Goal: Obtain resource: Download file/media

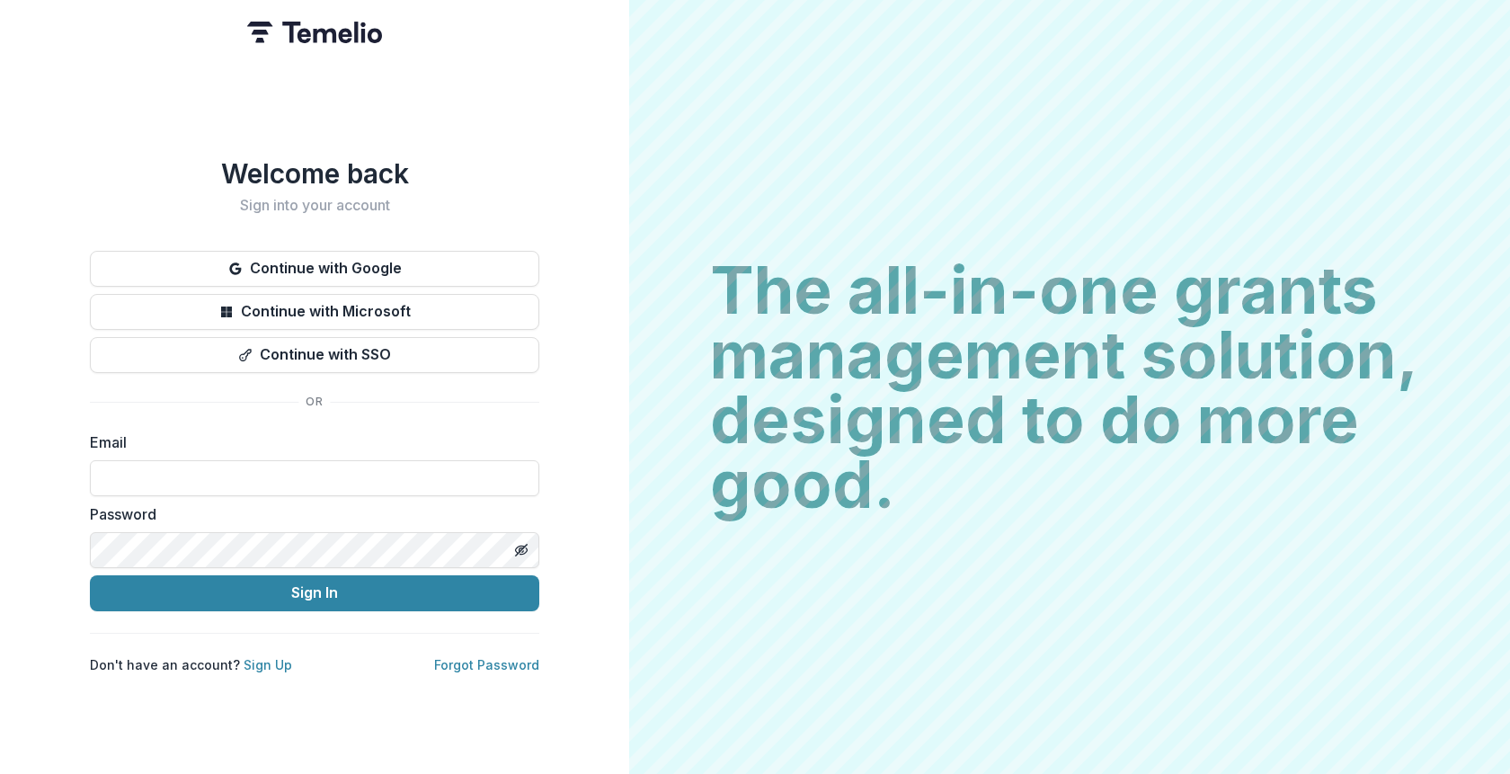
click at [316, 266] on button "Continue with Google" at bounding box center [314, 269] width 449 height 36
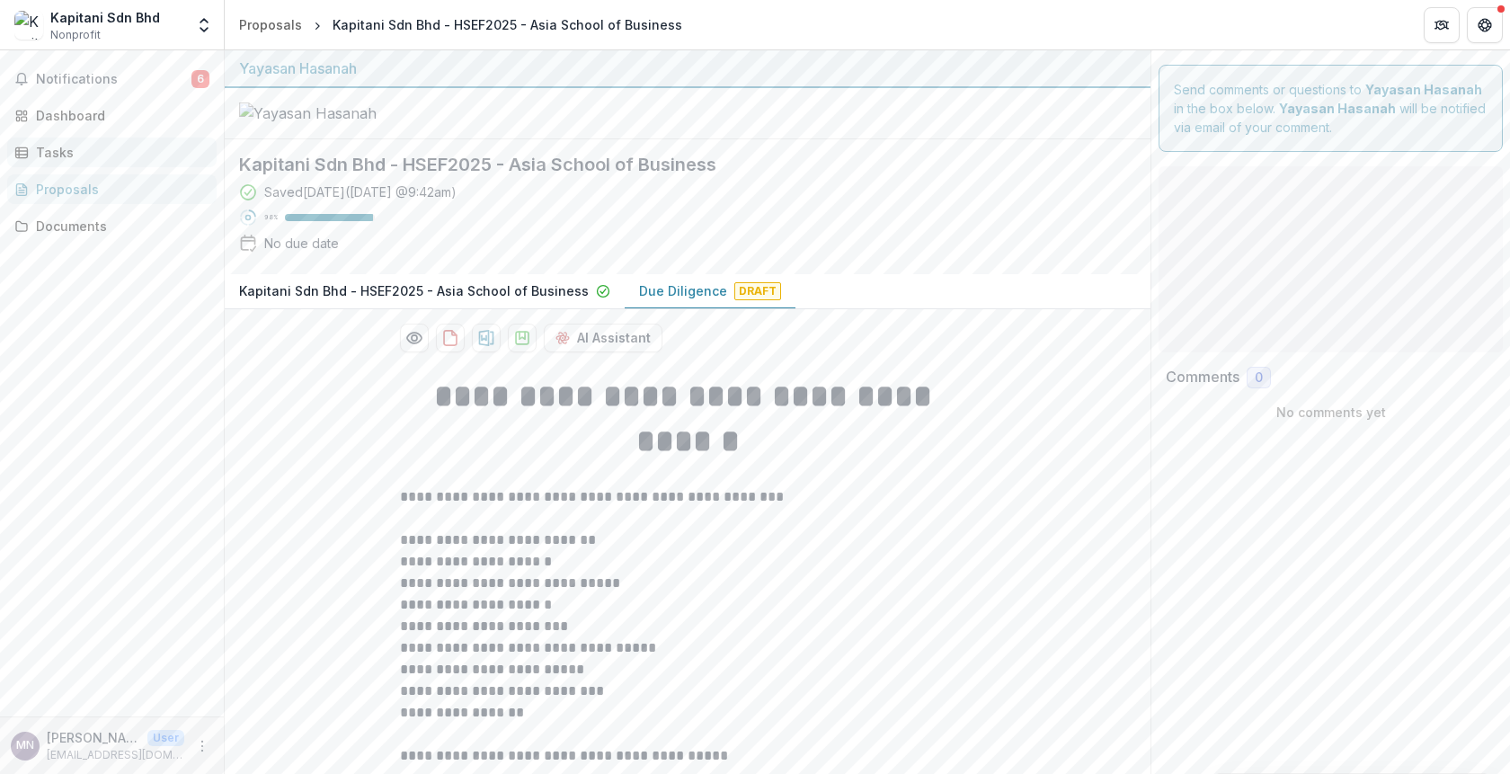
click at [58, 147] on div "Tasks" at bounding box center [119, 152] width 166 height 19
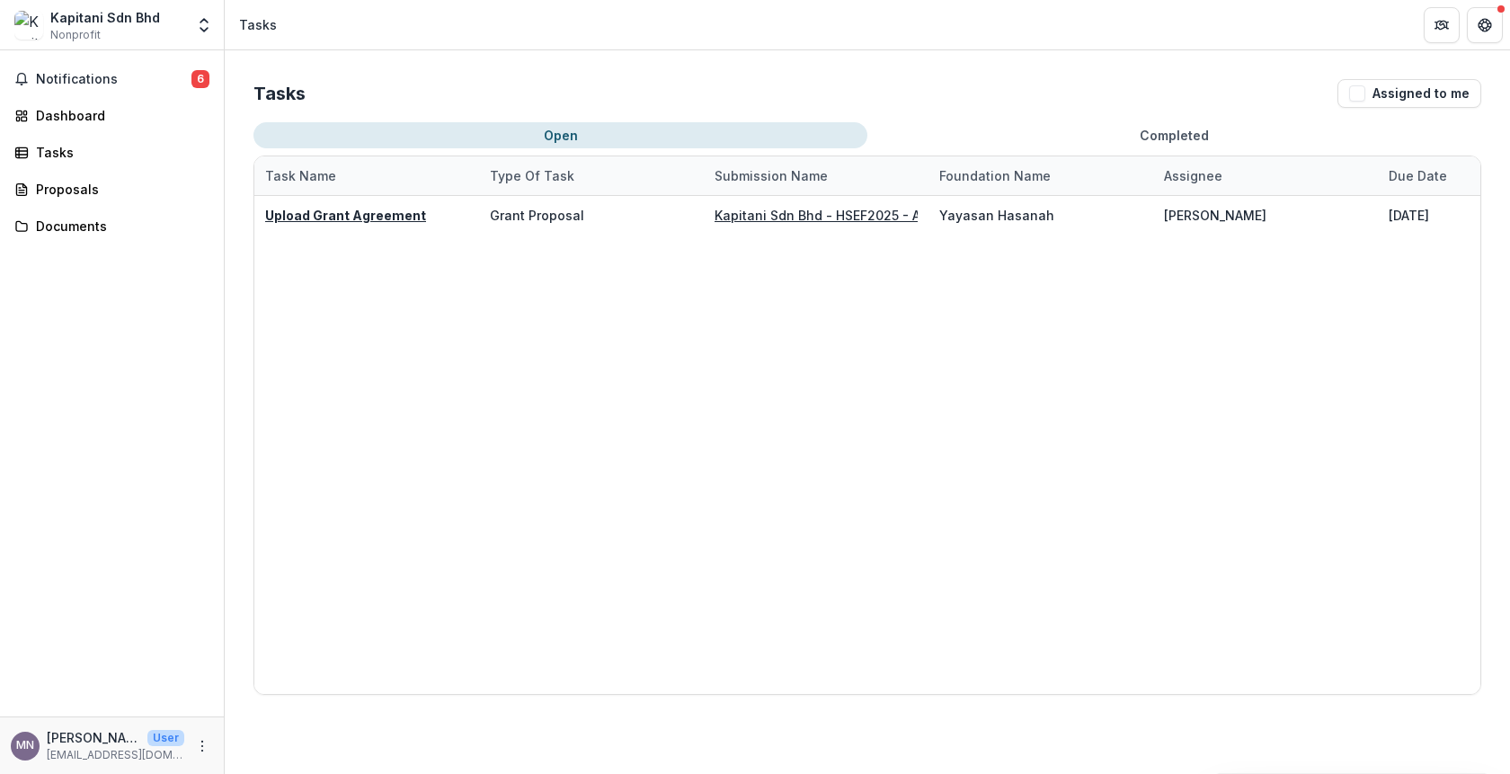
click at [1190, 130] on button "Completed" at bounding box center [1174, 135] width 614 height 26
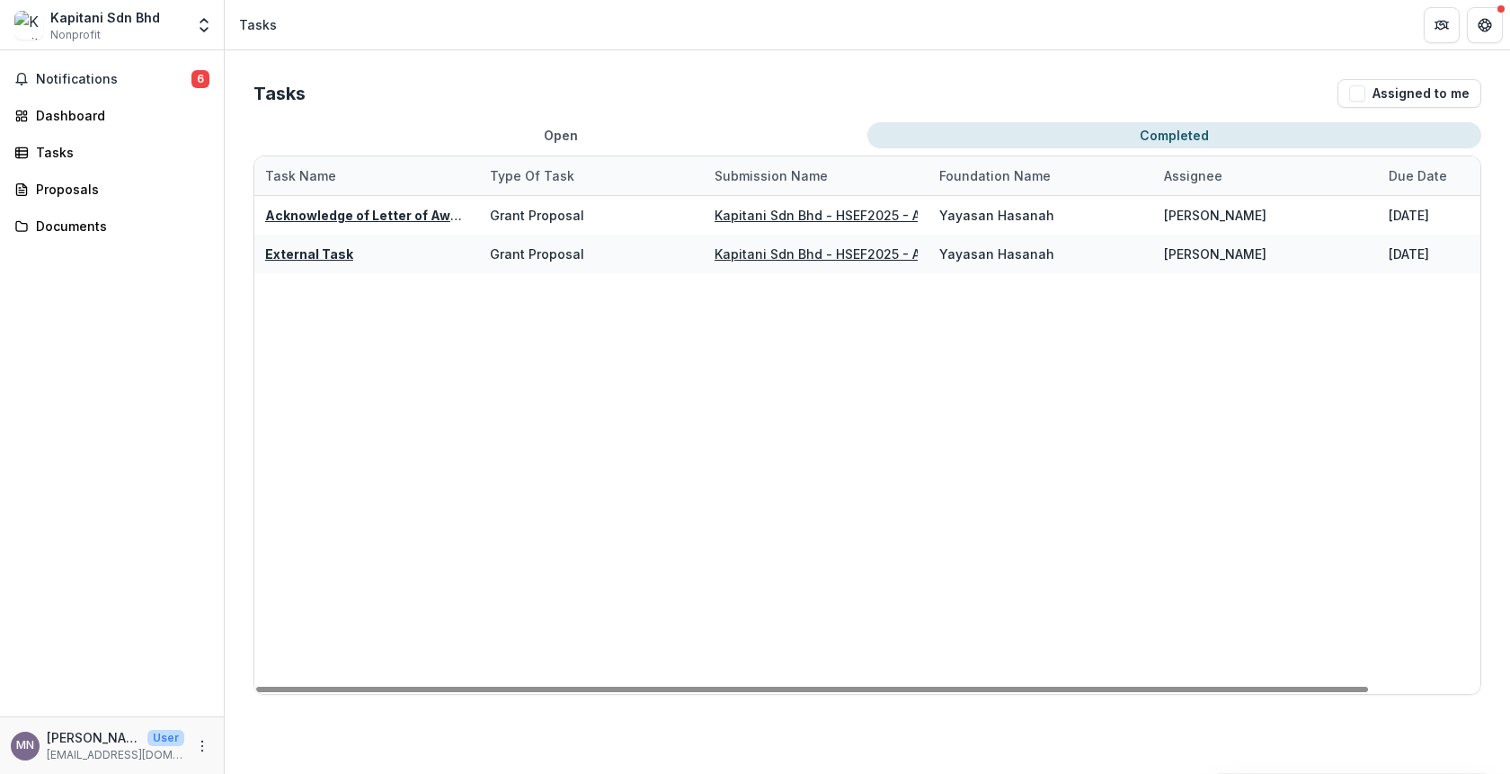
click at [568, 128] on button "Open" at bounding box center [561, 135] width 614 height 26
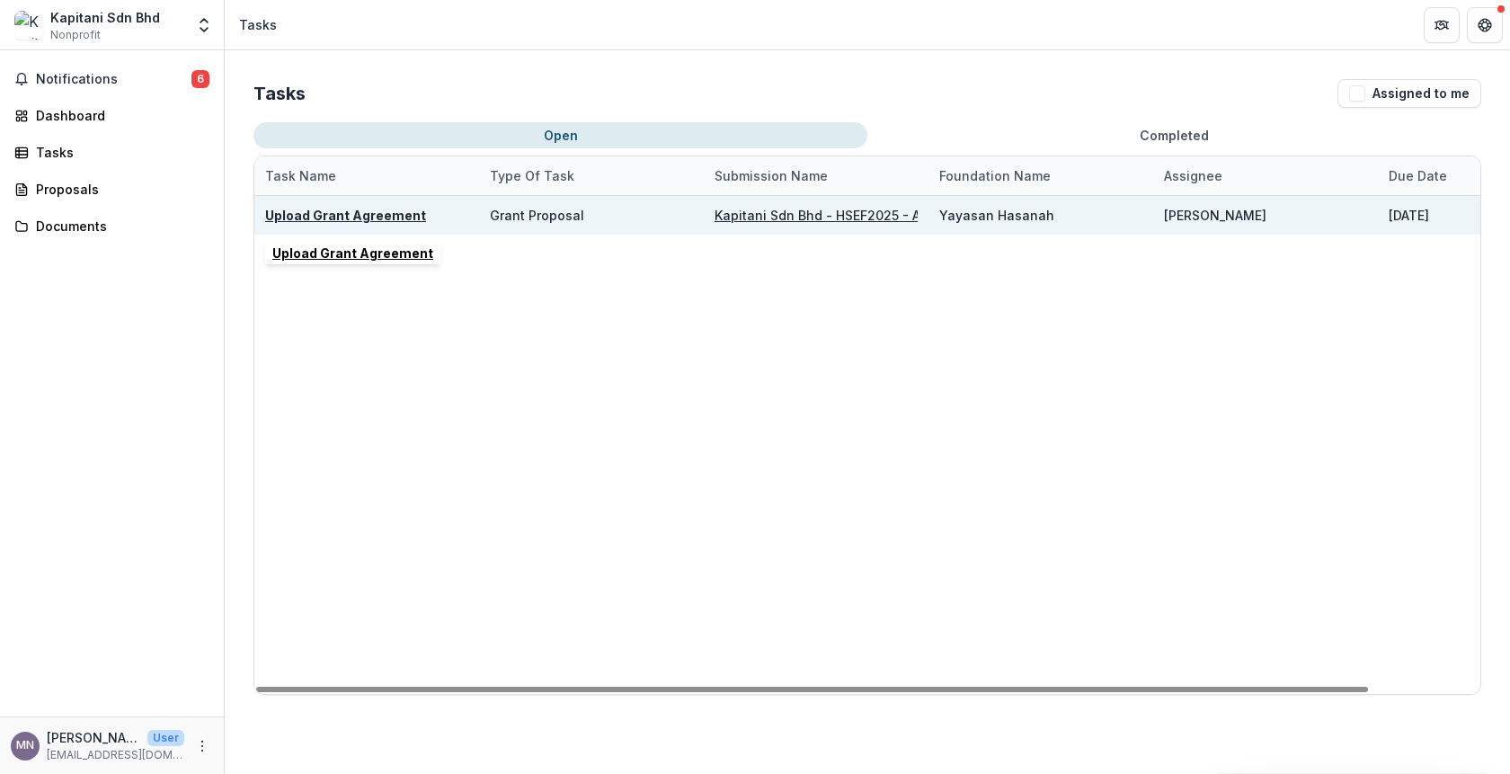
click at [323, 218] on u "Upload Grant Agreement" at bounding box center [345, 215] width 161 height 15
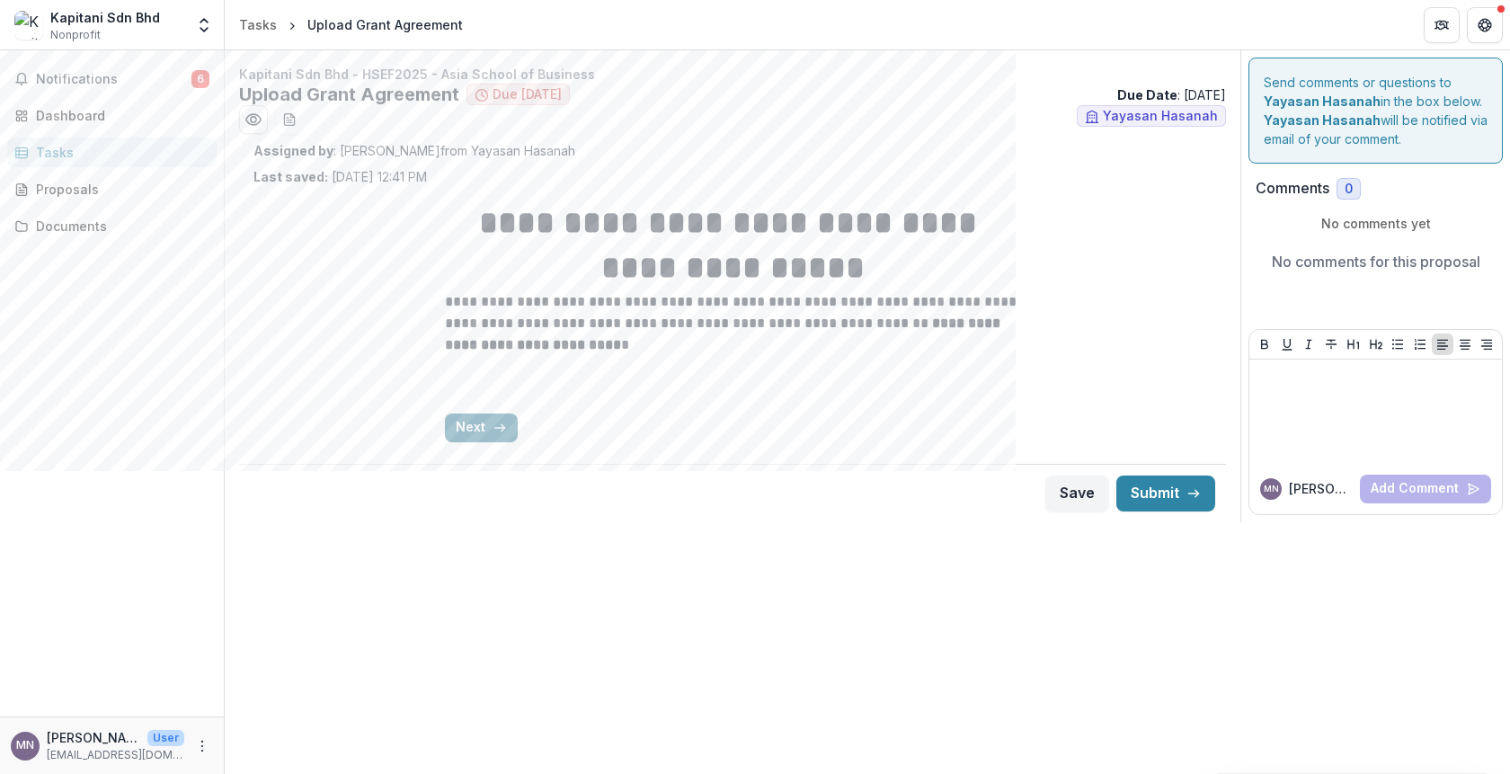
click at [486, 424] on button "Next" at bounding box center [481, 428] width 73 height 29
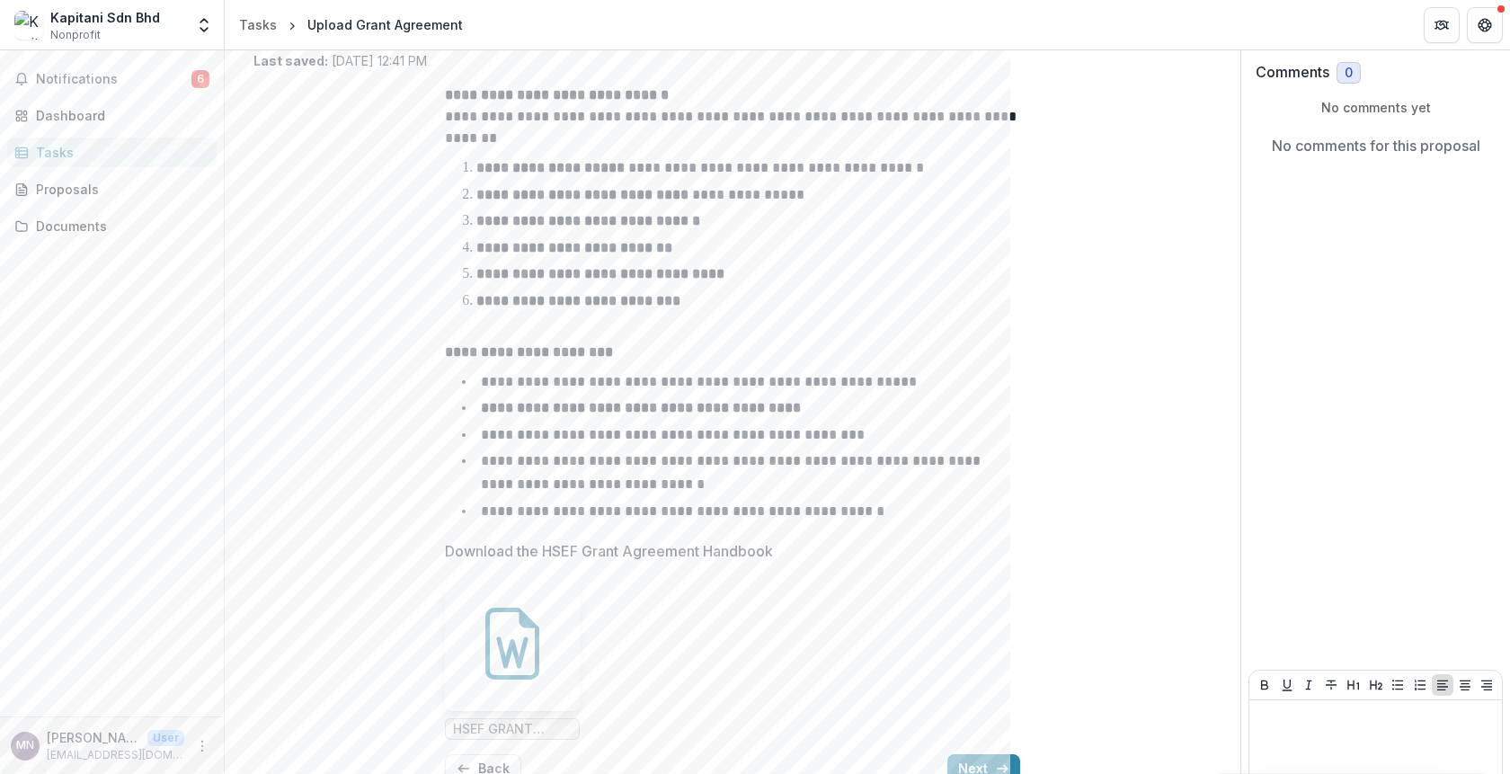
scroll to position [205, 0]
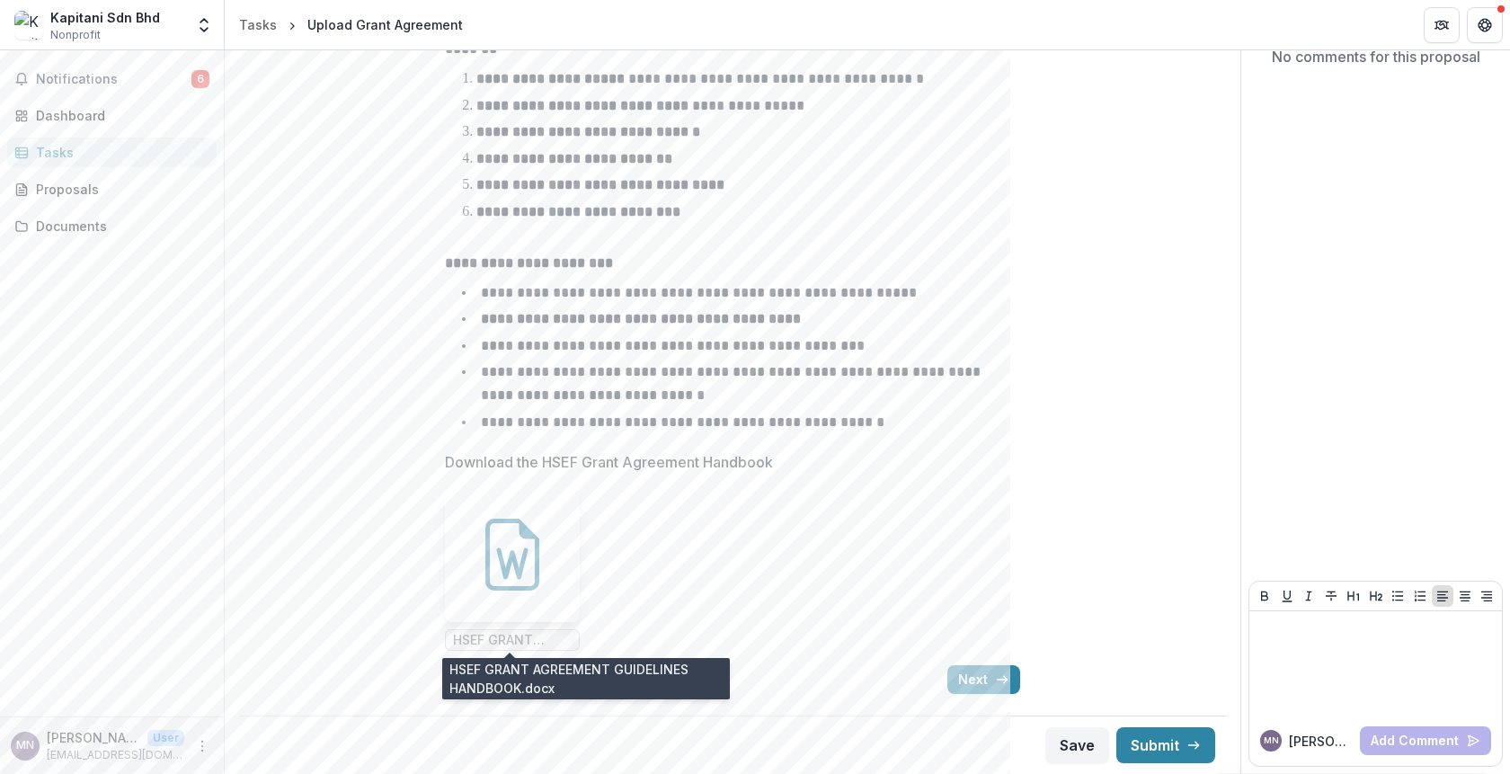
click at [503, 636] on span "HSEF GRANT AGREEMENT GUIDELINES HANDBOOK.docx" at bounding box center [512, 640] width 119 height 15
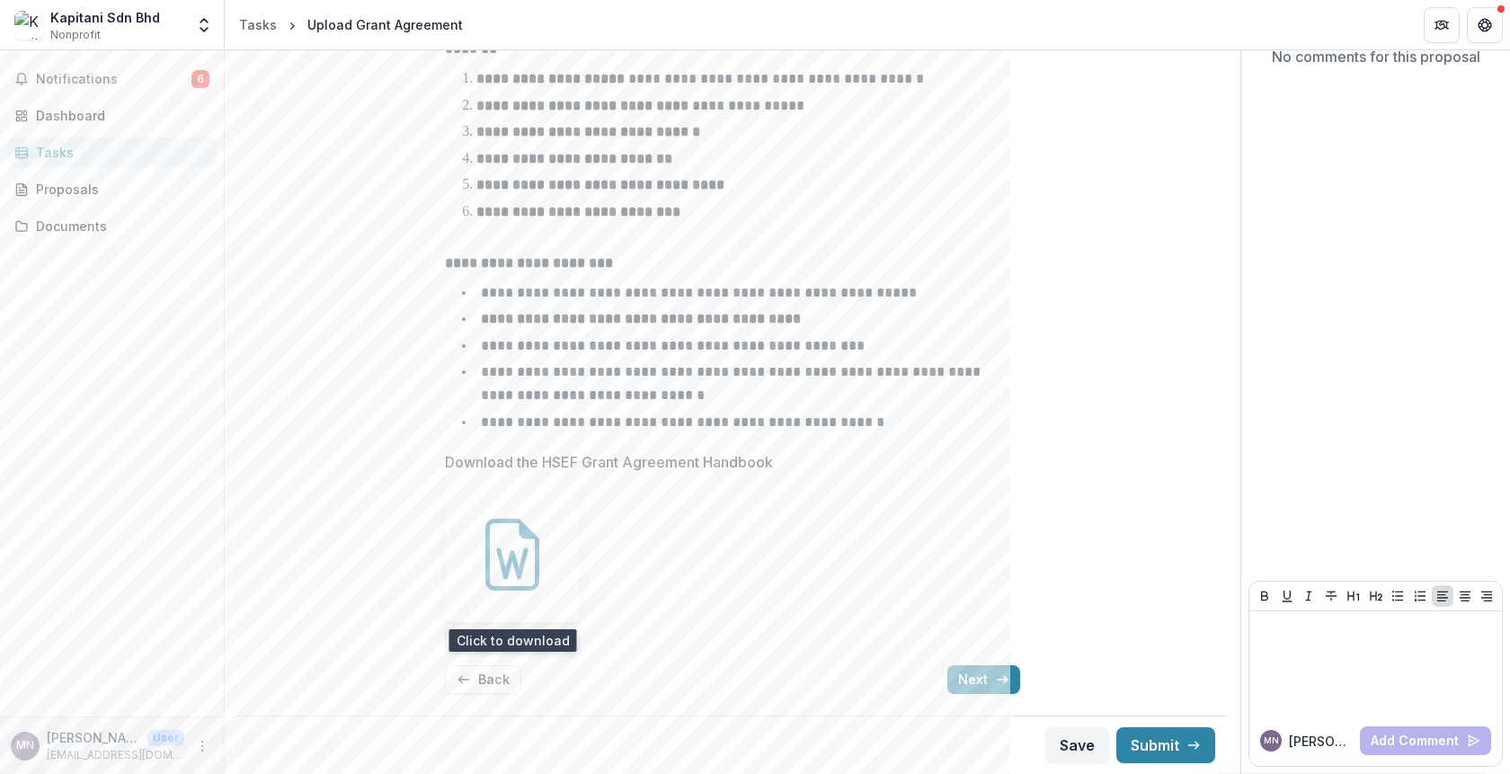
click at [515, 560] on icon at bounding box center [512, 555] width 72 height 72
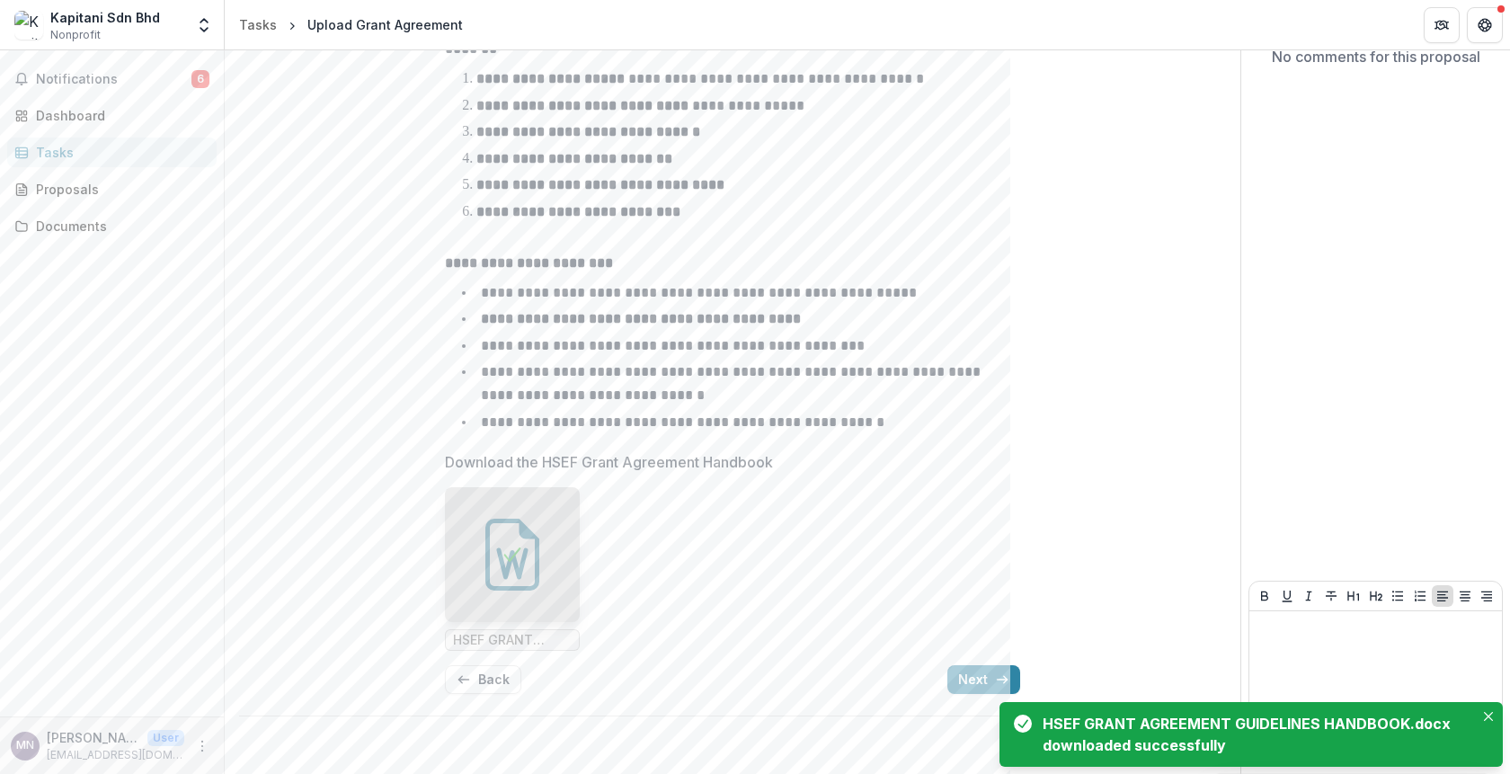
click at [1166, 748] on div "HSEF GRANT AGREEMENT GUIDELINES HANDBOOK.docx downloaded successfully" at bounding box center [1255, 734] width 424 height 43
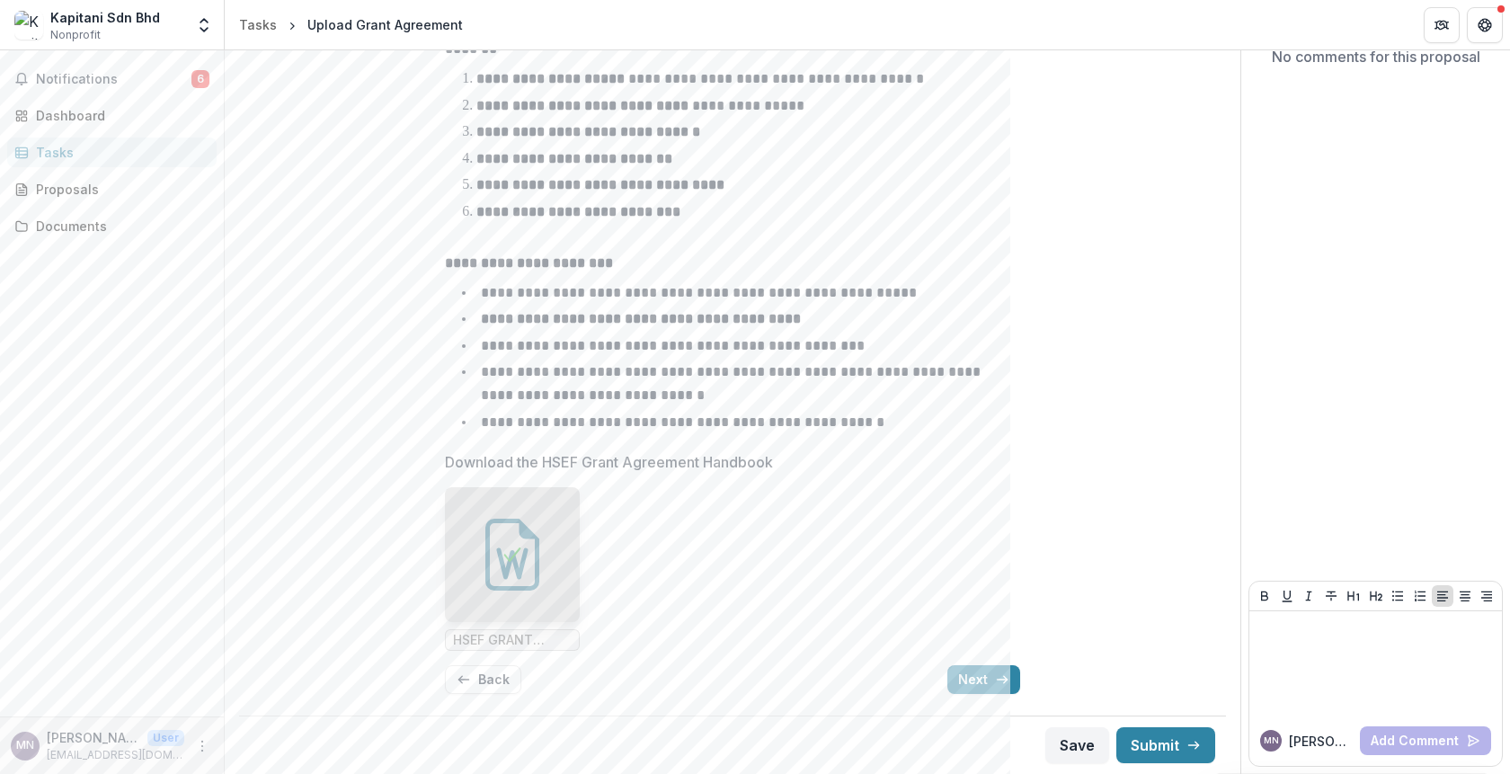
scroll to position [166, 0]
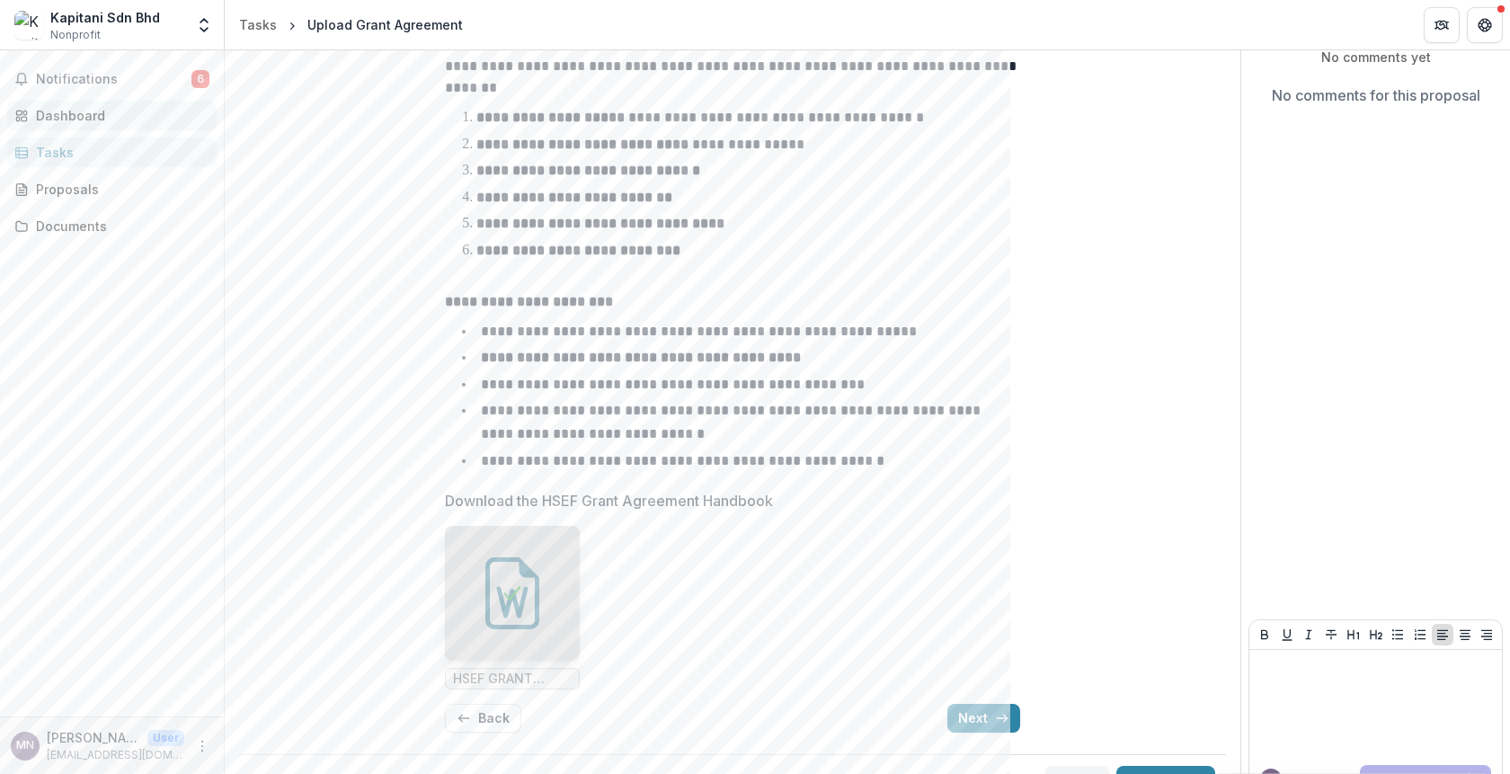
click at [84, 126] on link "Dashboard" at bounding box center [111, 116] width 209 height 30
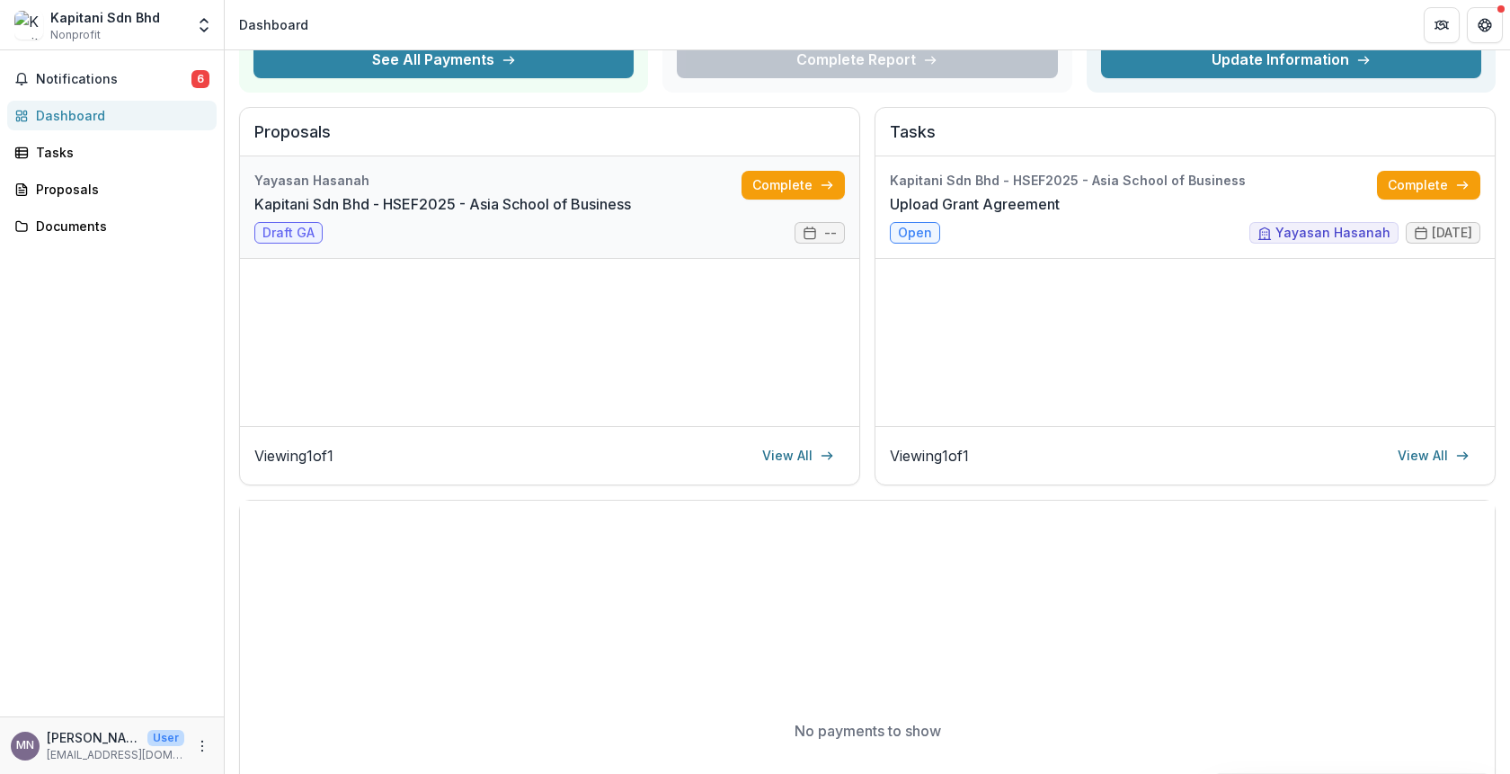
click at [321, 212] on link "Kapitani Sdn Bhd - HSEF2025 - Asia School of Business" at bounding box center [442, 204] width 377 height 22
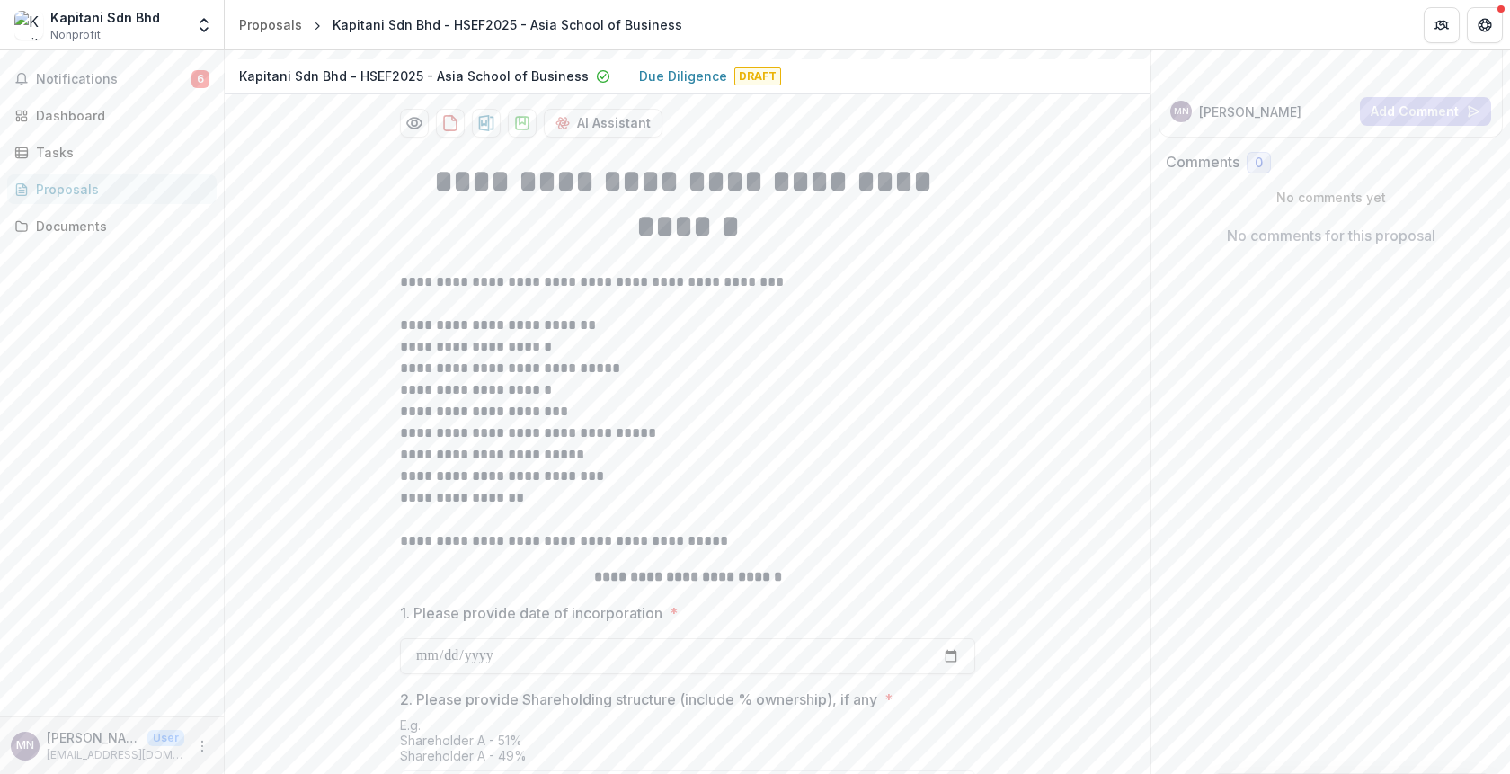
scroll to position [711, 0]
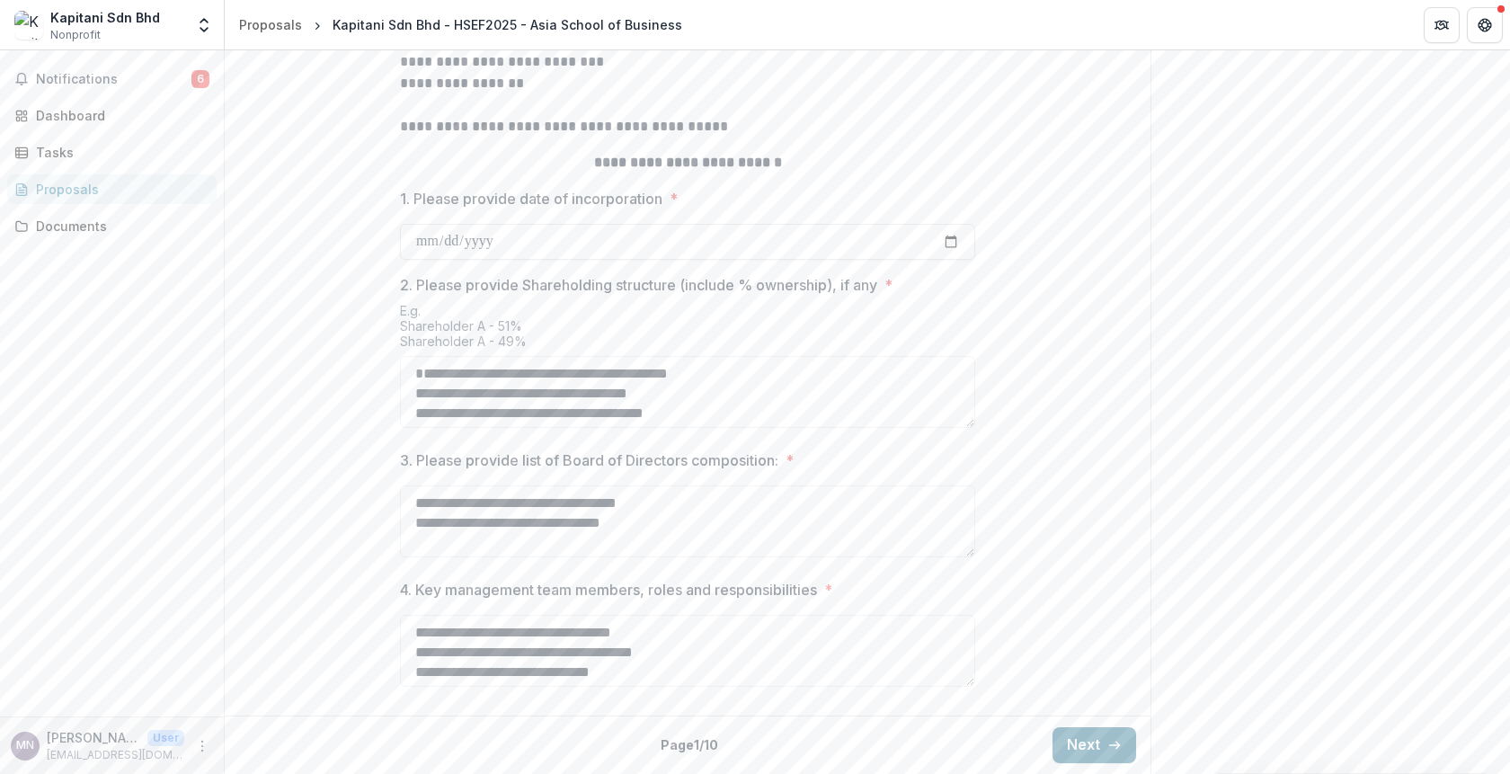
click at [1086, 744] on button "Next" at bounding box center [1095, 745] width 84 height 36
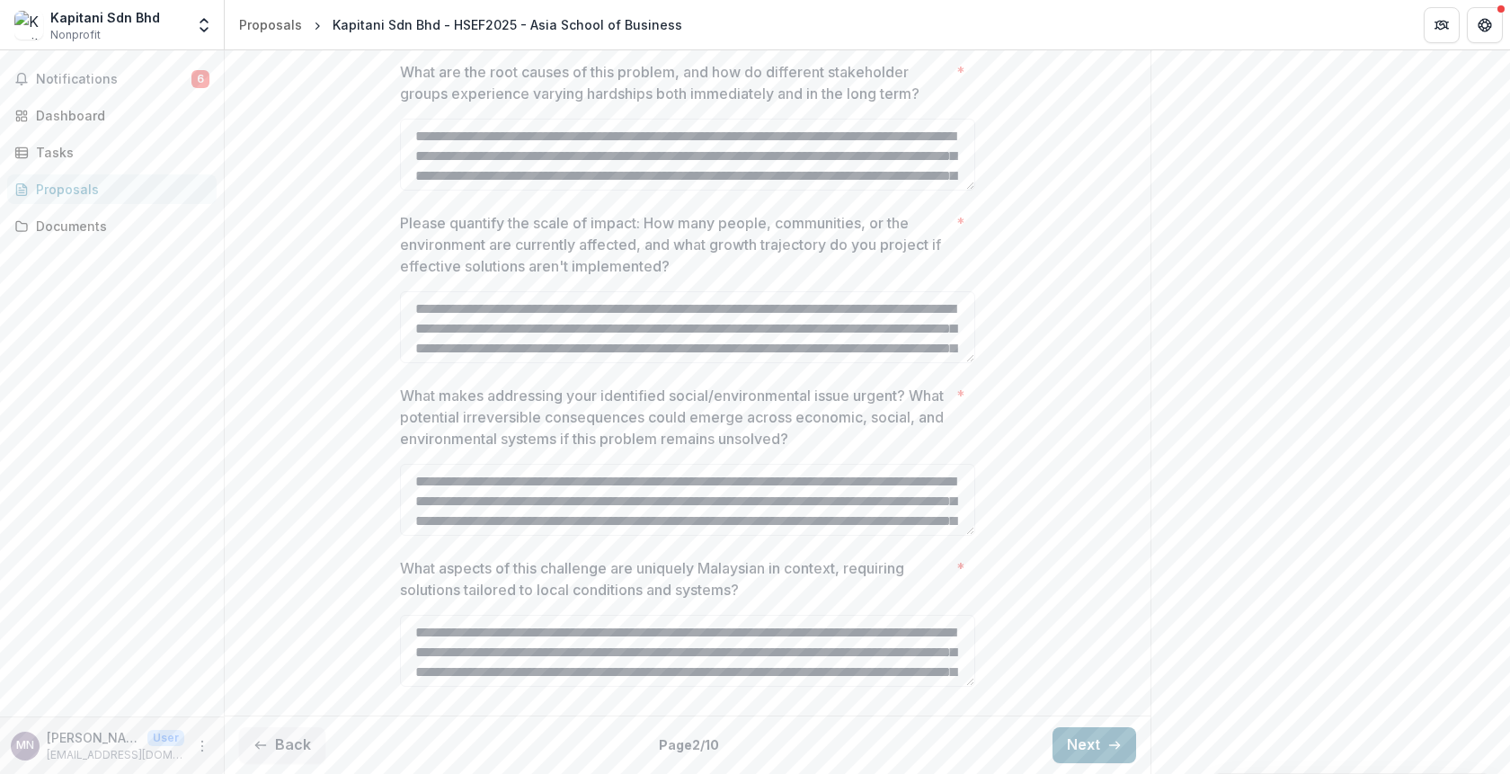
scroll to position [647, 0]
click at [1086, 744] on button "Next" at bounding box center [1095, 745] width 84 height 36
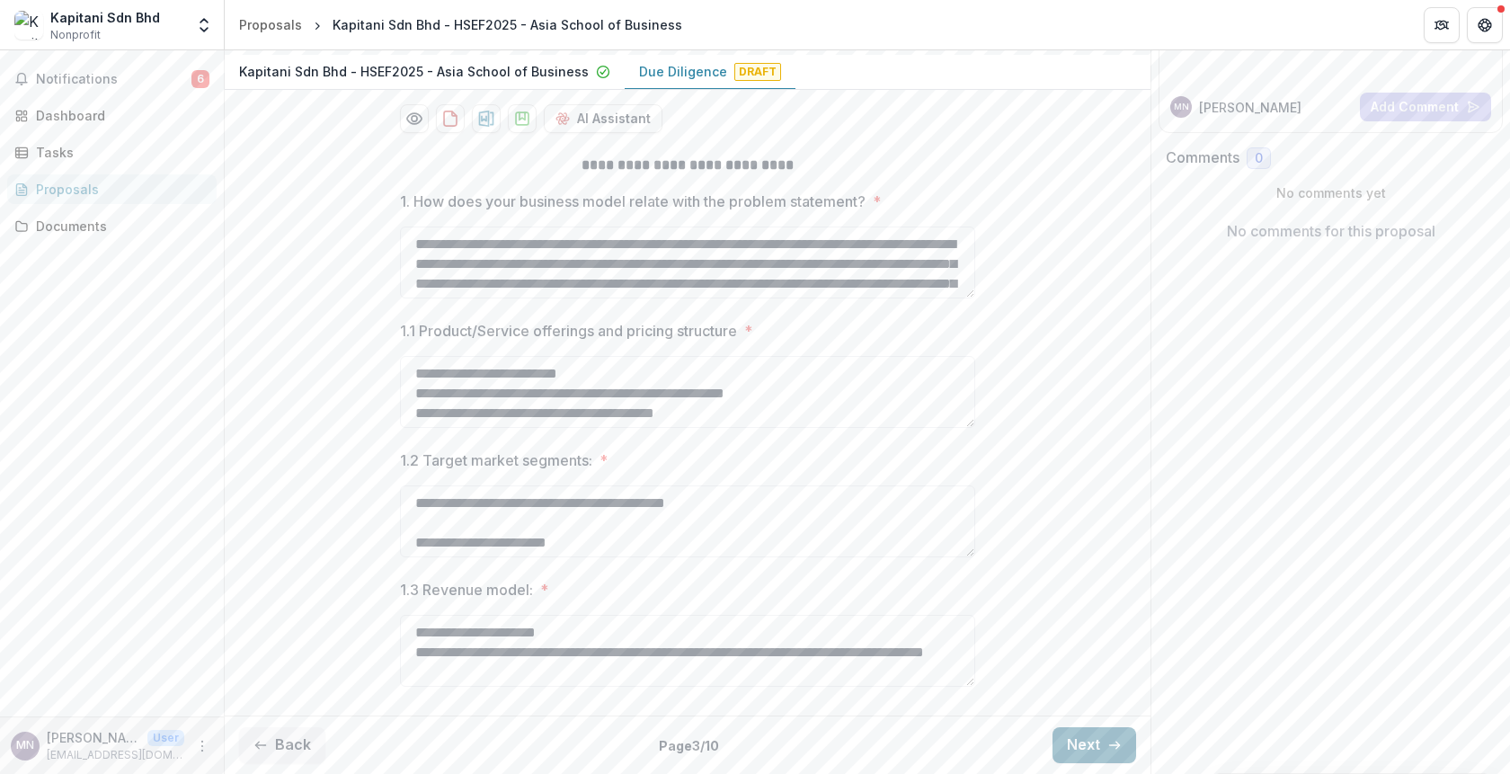
click at [1086, 744] on button "Next" at bounding box center [1095, 745] width 84 height 36
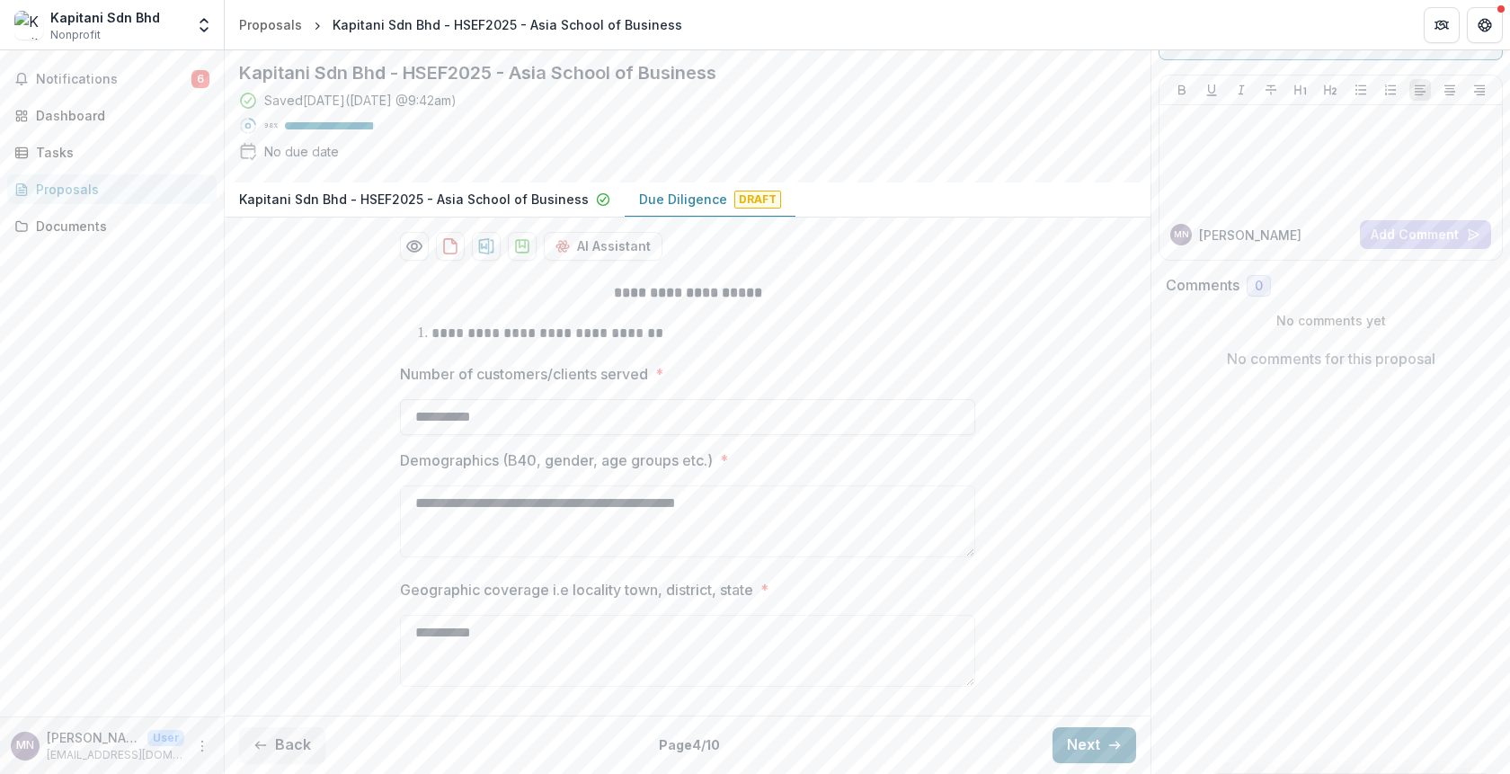
click at [1086, 744] on button "Next" at bounding box center [1095, 745] width 84 height 36
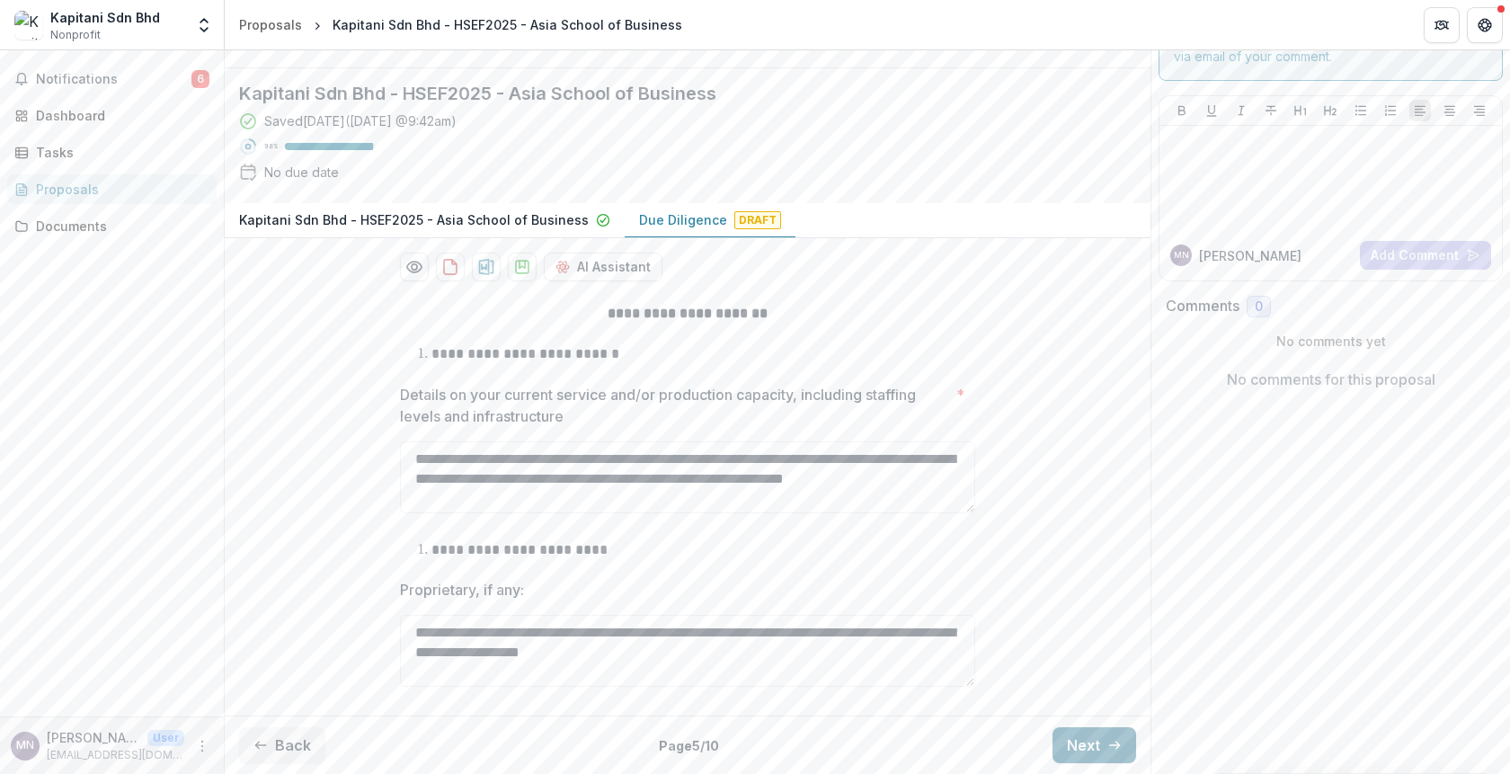
scroll to position [153, 0]
click at [91, 215] on link "Documents" at bounding box center [111, 226] width 209 height 30
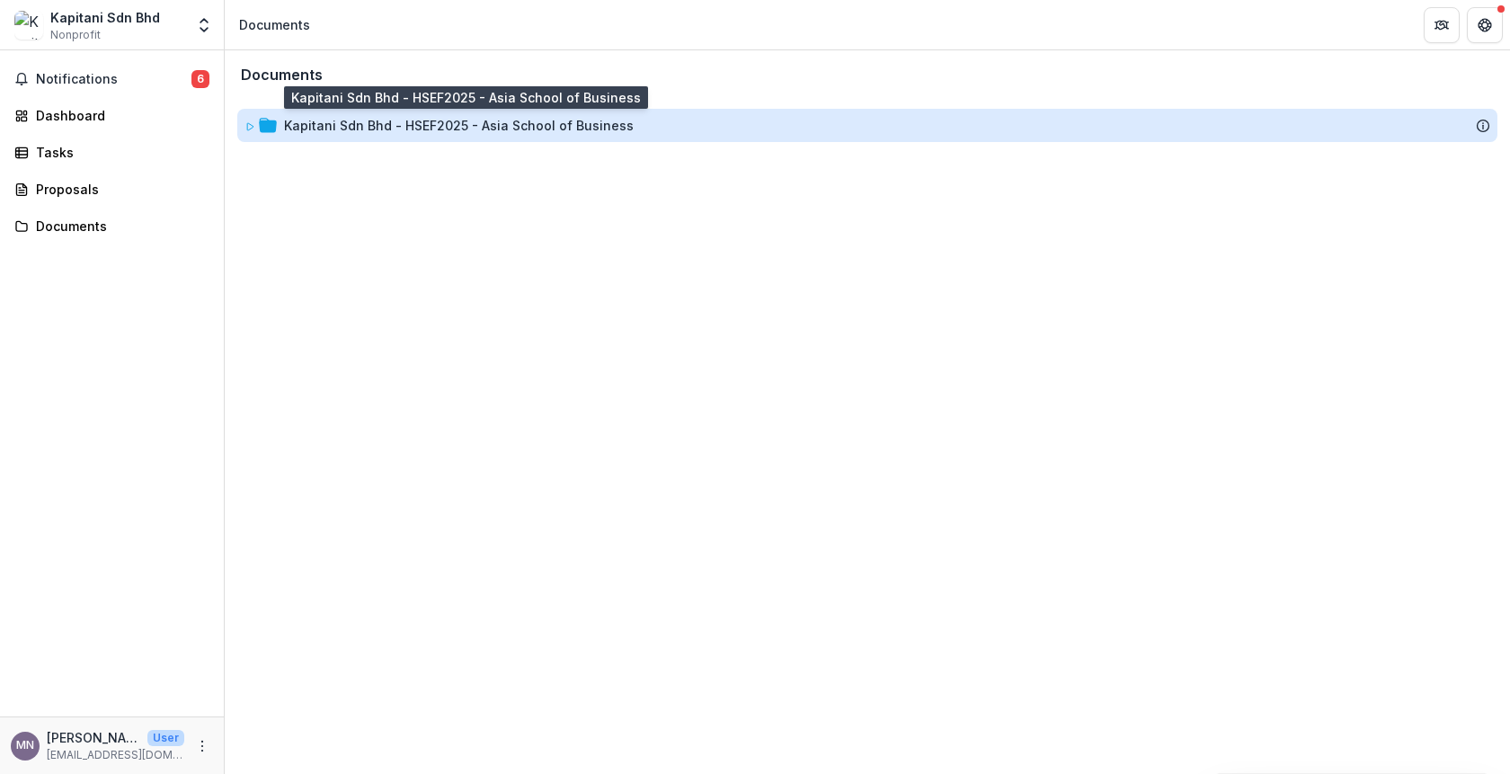
click at [437, 118] on div "Kapitani Sdn Bhd - HSEF2025 - Asia School of Business" at bounding box center [459, 125] width 350 height 19
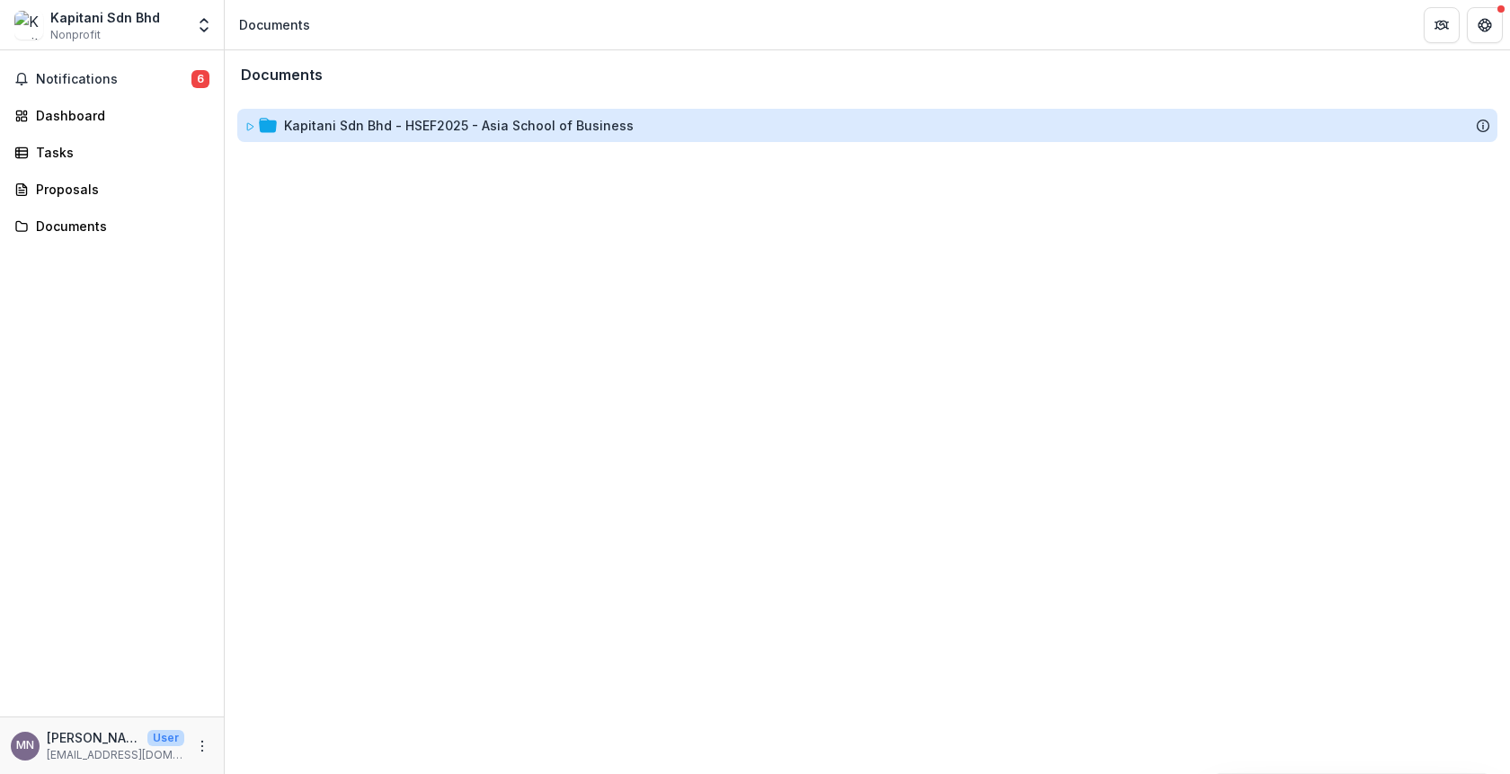
click at [437, 118] on div "Kapitani Sdn Bhd - HSEF2025 - Asia School of Business" at bounding box center [459, 125] width 350 height 19
click at [327, 126] on div "Kapitani Sdn Bhd - HSEF2025 - Asia School of Business" at bounding box center [459, 125] width 350 height 19
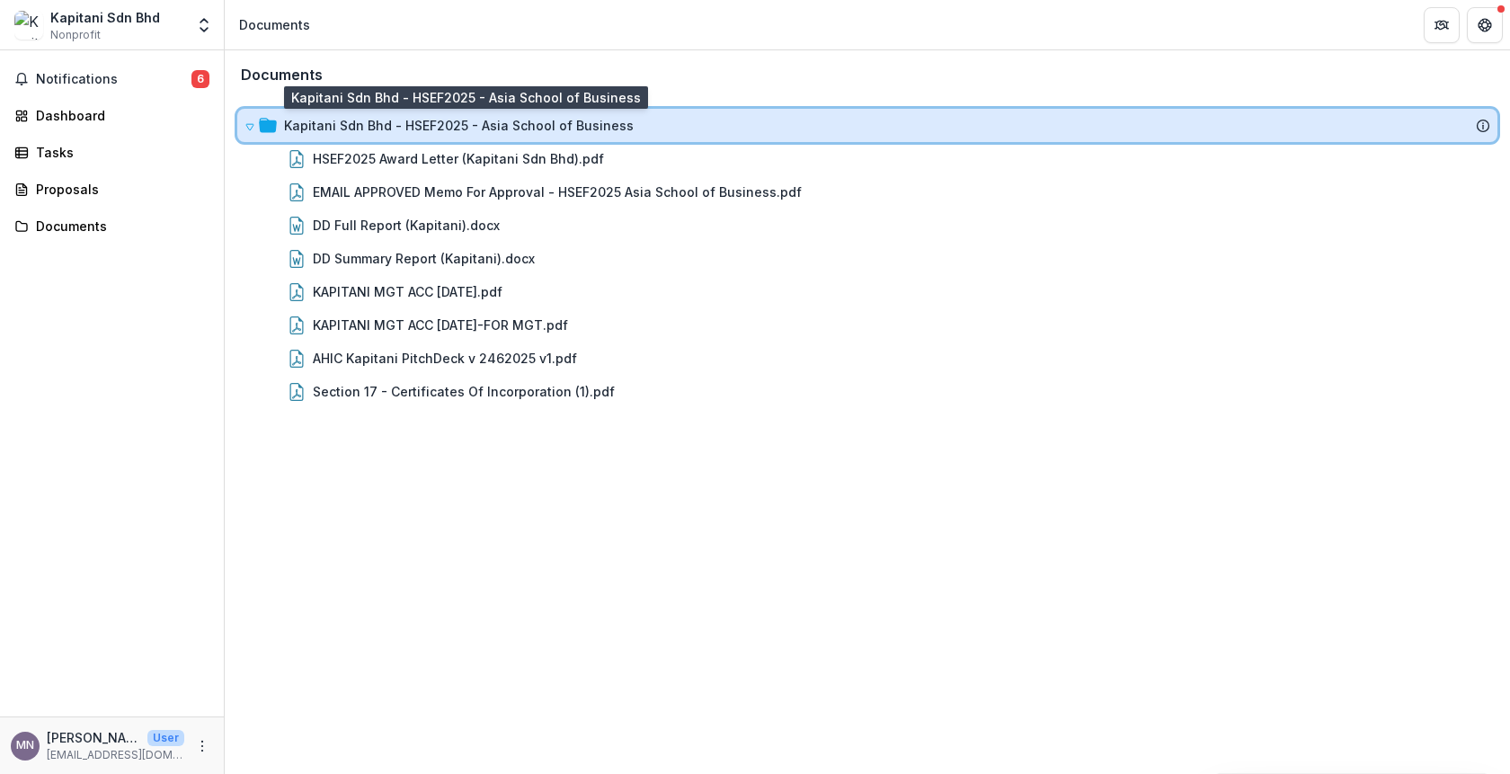
click at [252, 127] on icon at bounding box center [249, 128] width 7 height 6
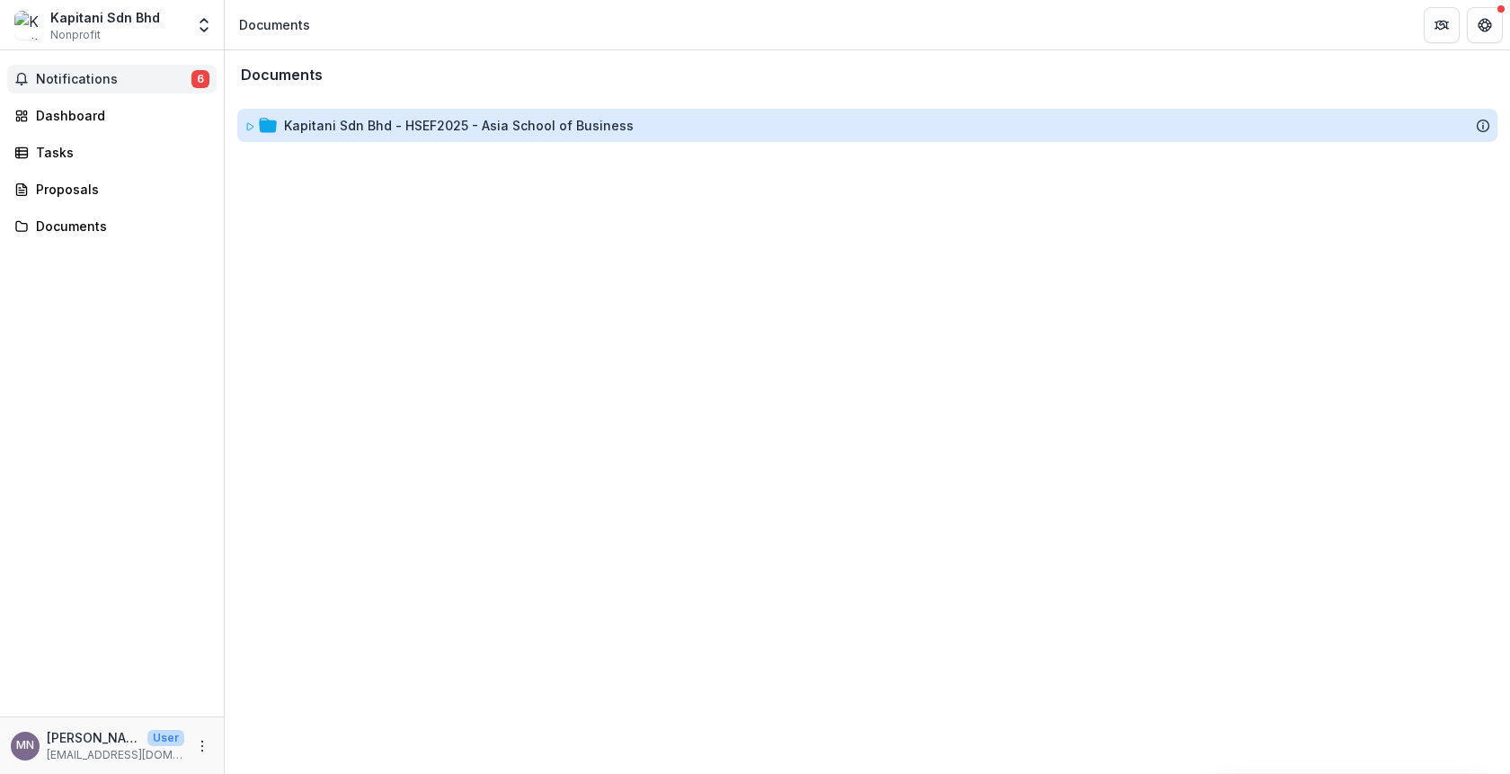
click at [83, 80] on span "Notifications" at bounding box center [114, 79] width 156 height 15
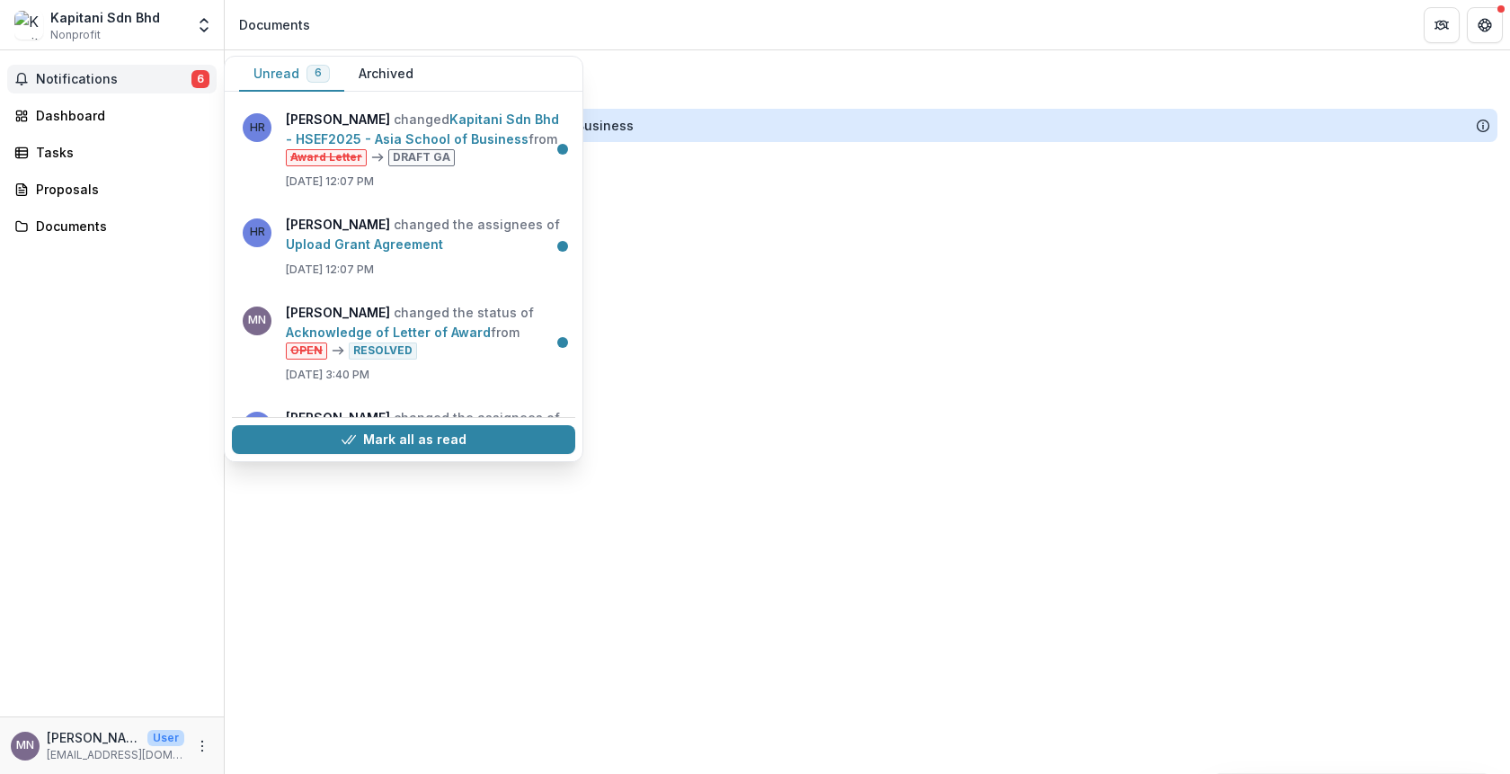
click at [744, 214] on div "Documents Kapitani Sdn Bhd - HSEF2025 - Asia School of Business To pick up a dr…" at bounding box center [867, 412] width 1285 height 724
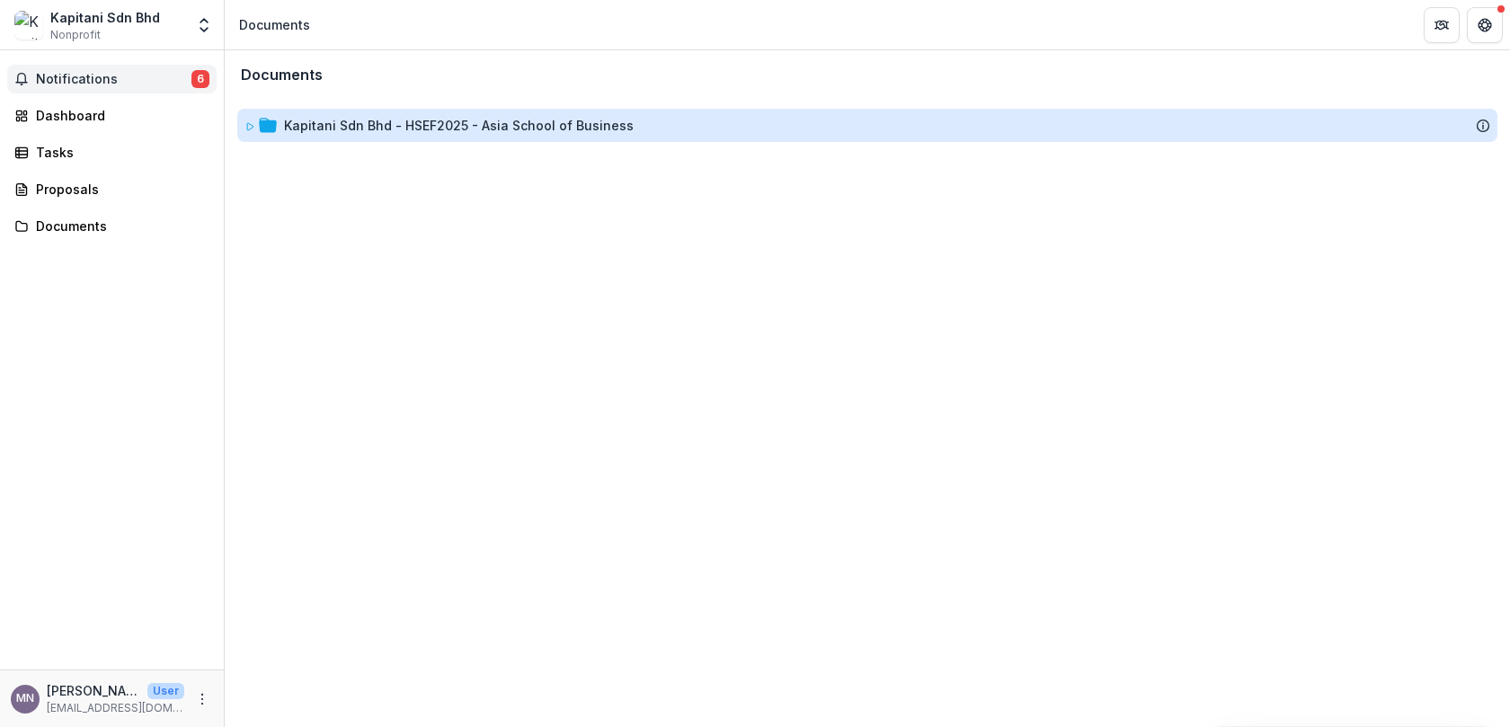
click at [52, 79] on span "Notifications" at bounding box center [114, 79] width 156 height 15
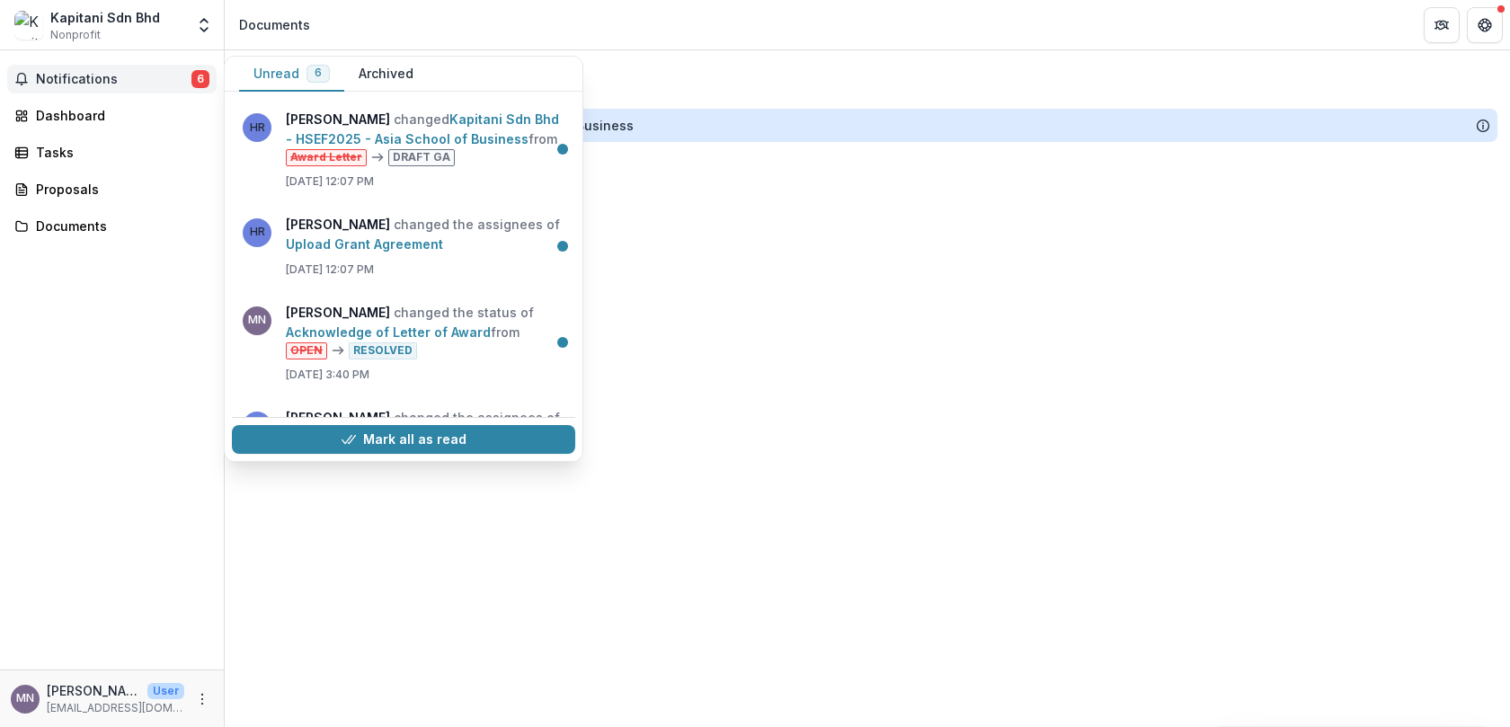
click at [402, 69] on button "Archived" at bounding box center [386, 74] width 84 height 35
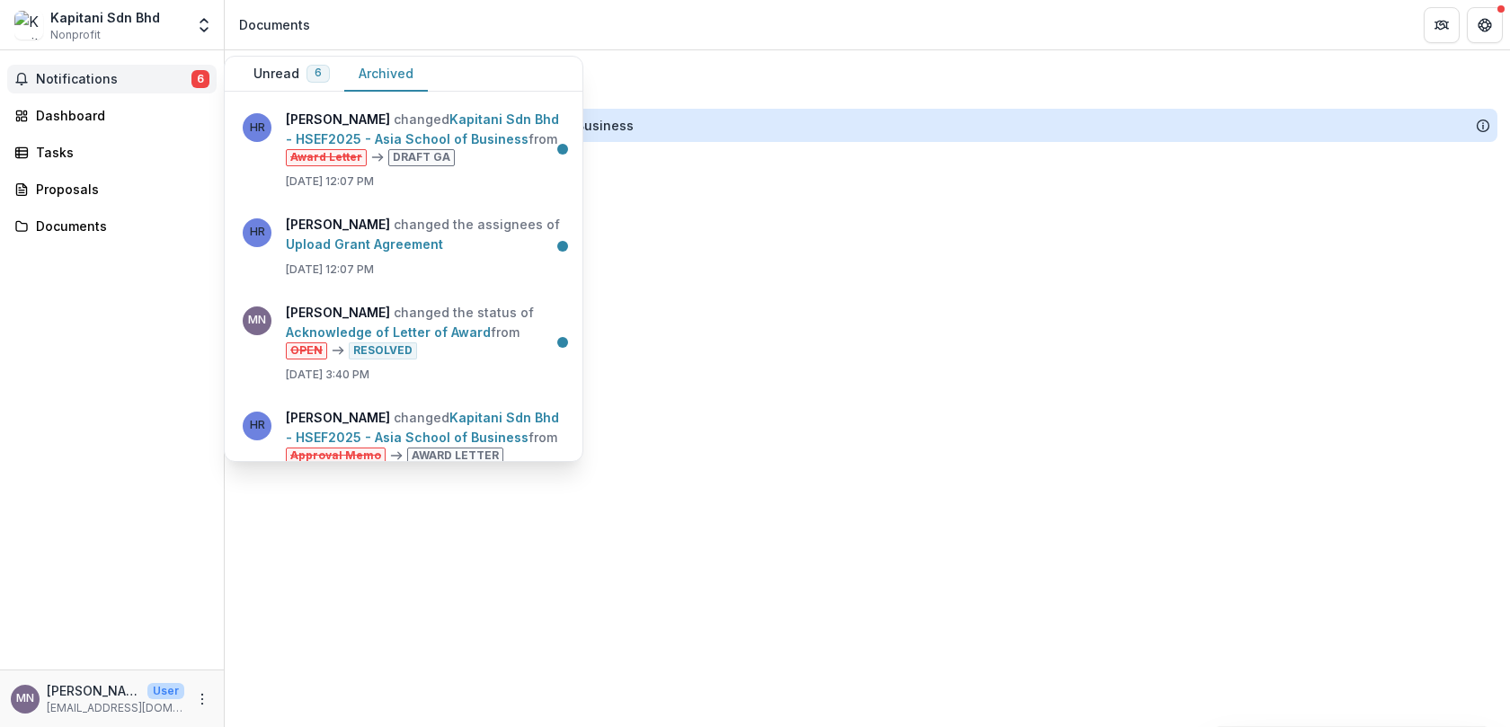
click at [147, 81] on span "Notifications" at bounding box center [114, 79] width 156 height 15
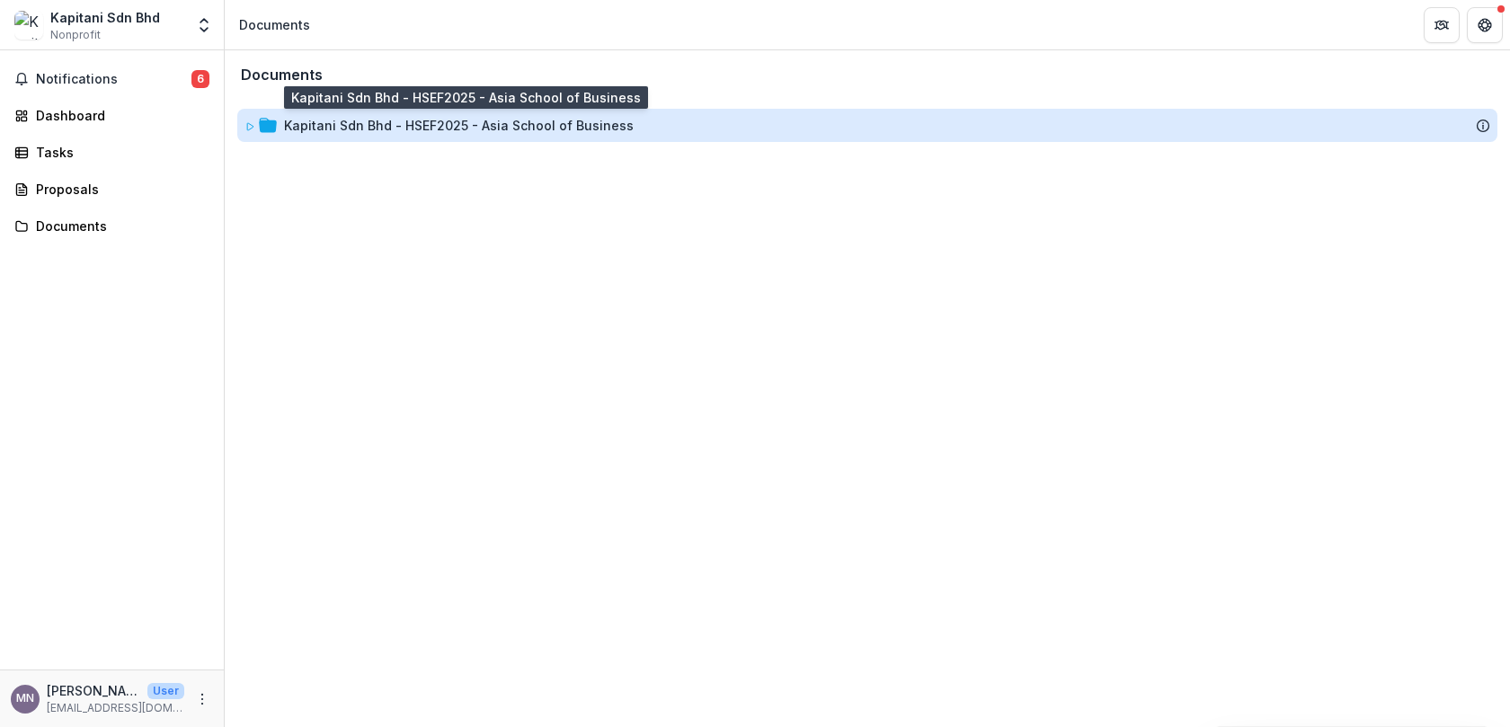
click at [361, 125] on div "Kapitani Sdn Bhd - HSEF2025 - Asia School of Business" at bounding box center [459, 125] width 350 height 19
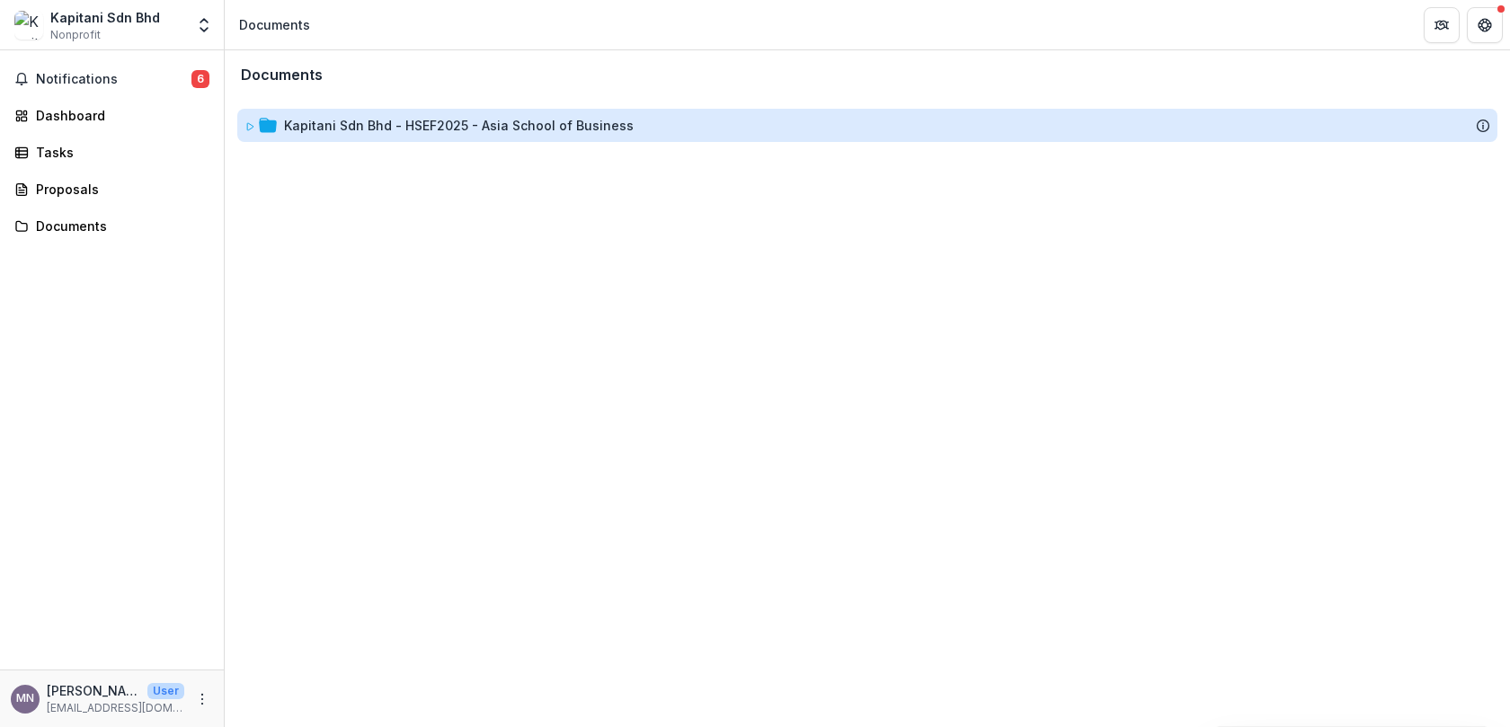
click at [361, 125] on div "Kapitani Sdn Bhd - HSEF2025 - Asia School of Business" at bounding box center [459, 125] width 350 height 19
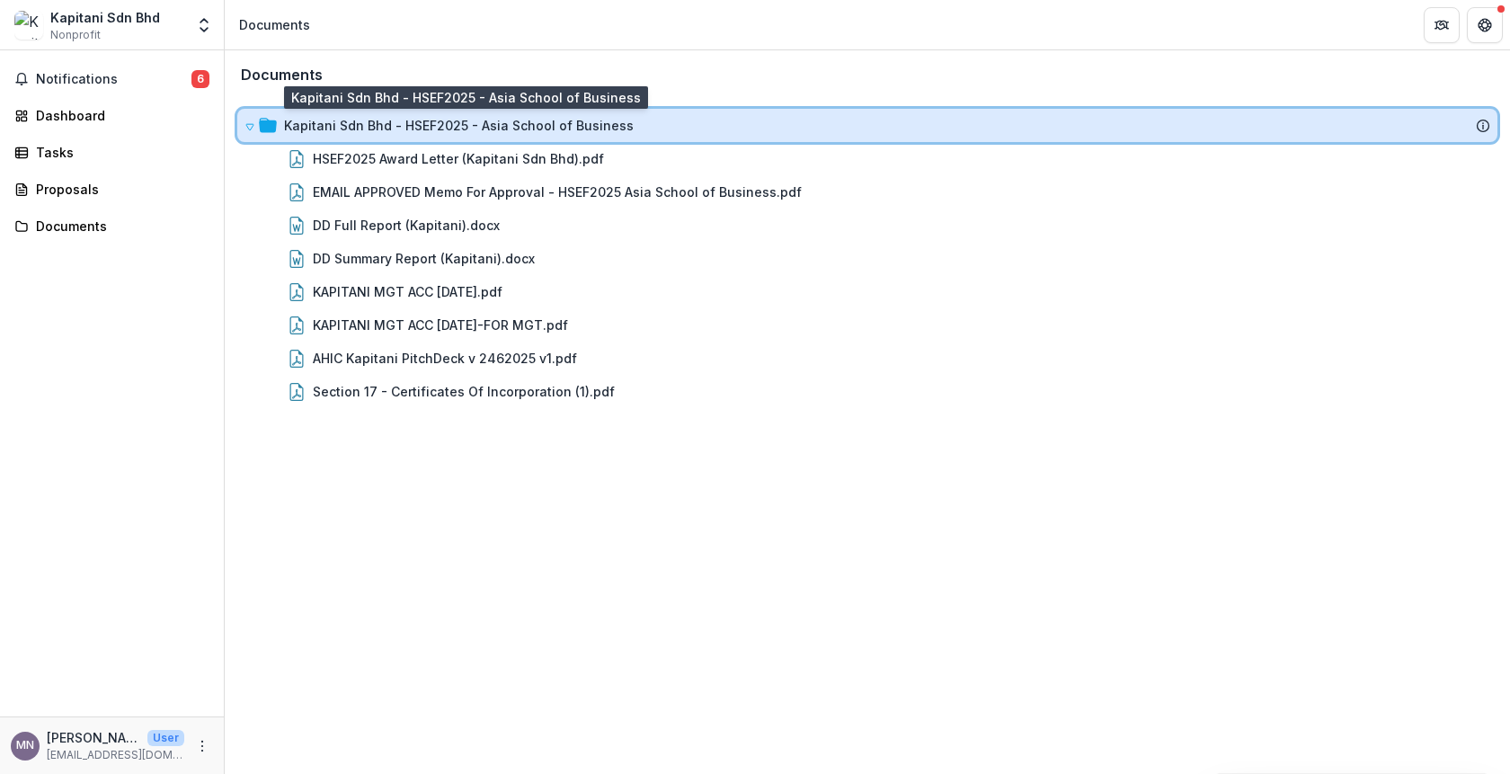
click at [252, 126] on icon at bounding box center [249, 128] width 7 height 6
